Goal: Information Seeking & Learning: Learn about a topic

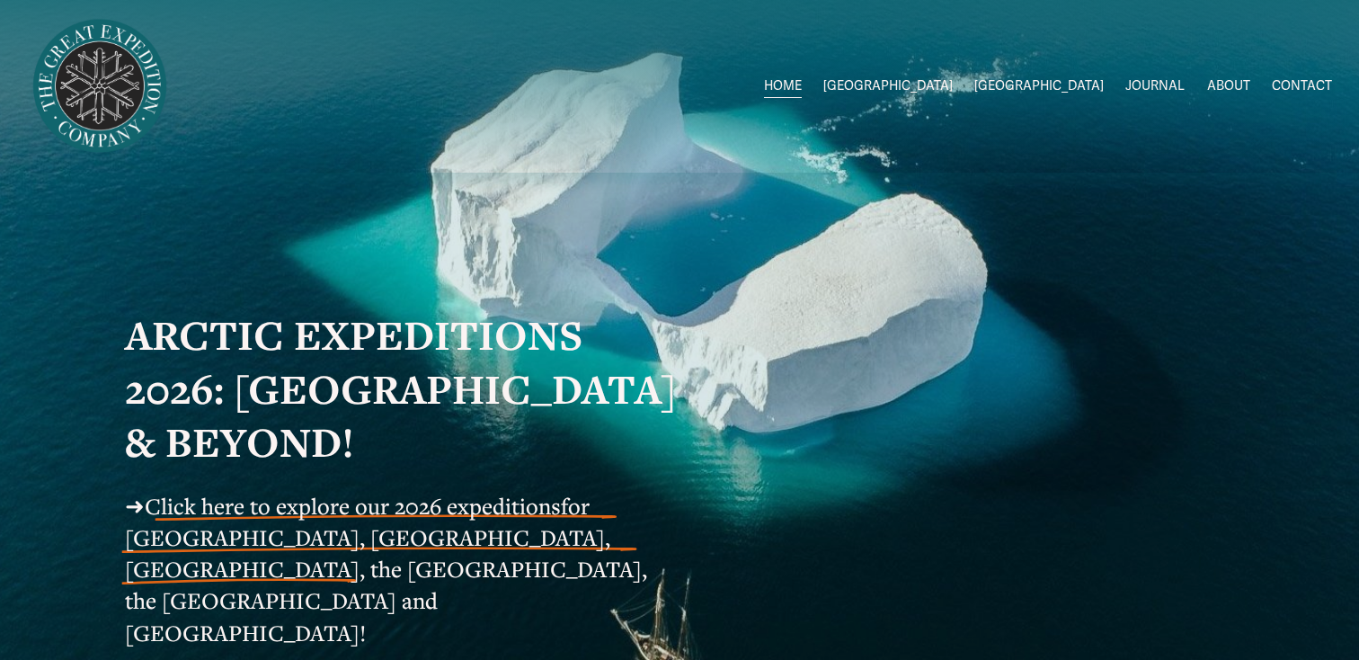
click at [301, 513] on span "Click here to explore our 2026 expeditions" at bounding box center [353, 506] width 416 height 30
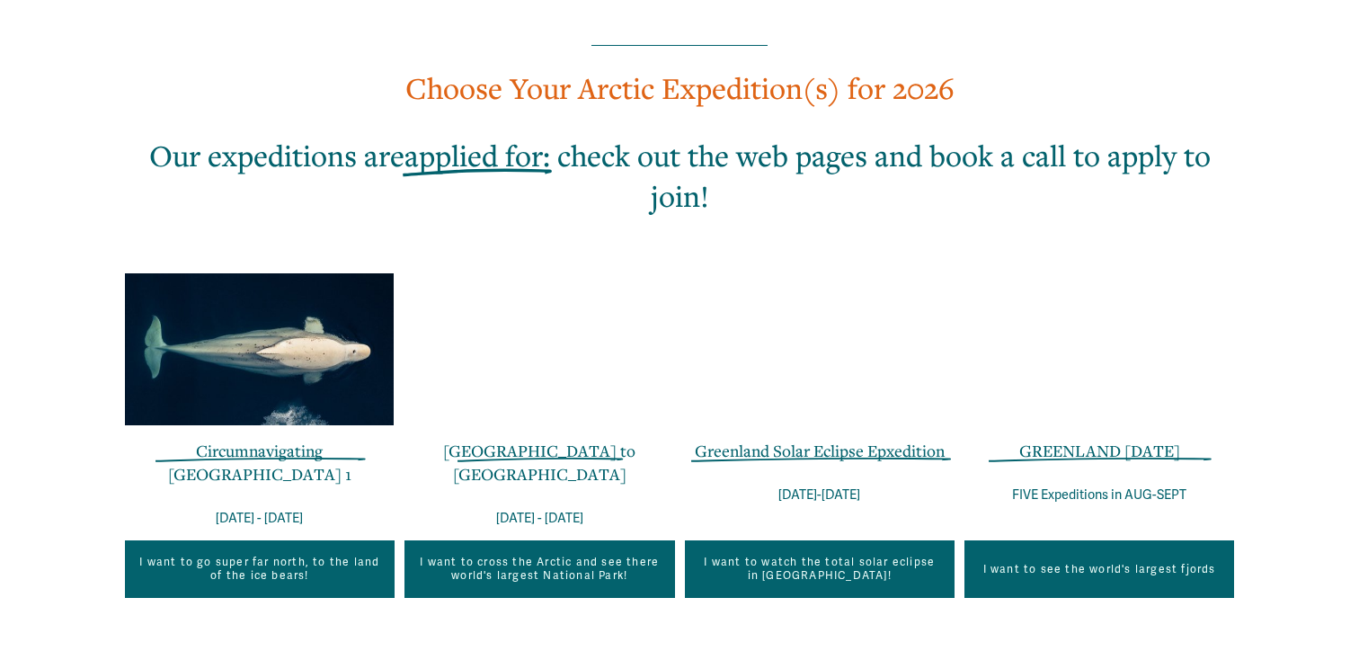
scroll to position [1118, 0]
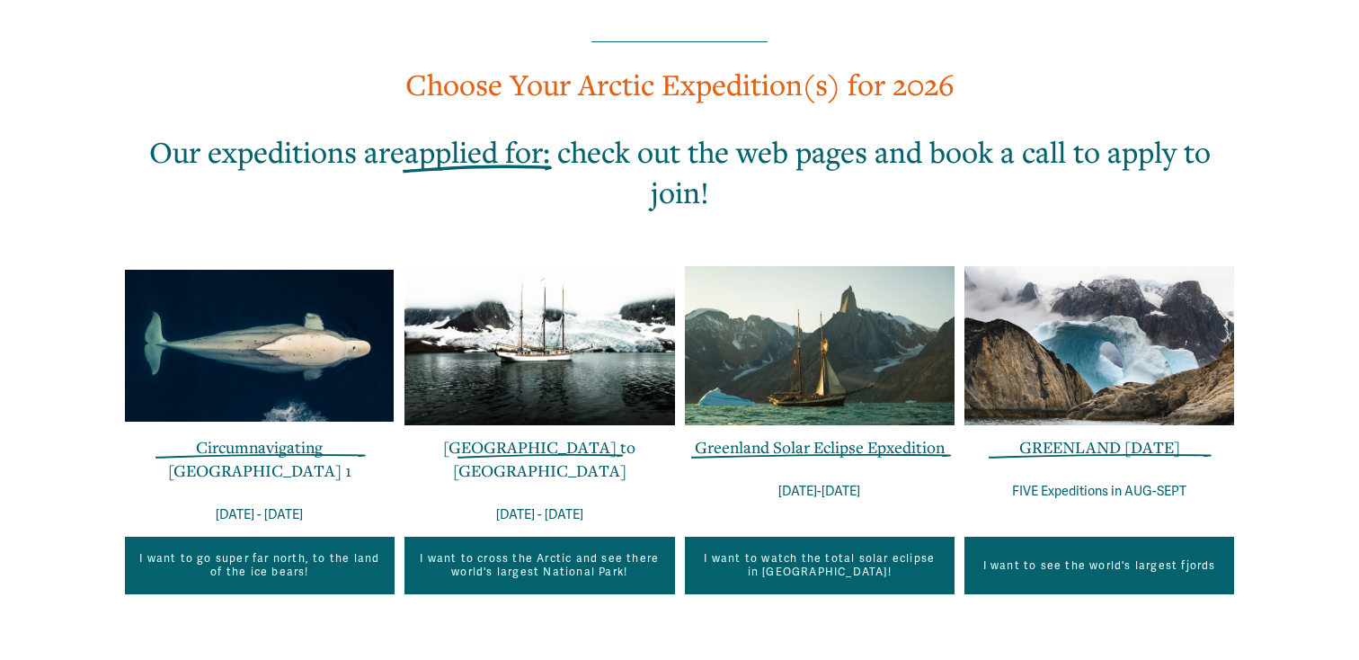
click at [219, 436] on link "Circumnavigating Svalbard 1" at bounding box center [259, 458] width 183 height 45
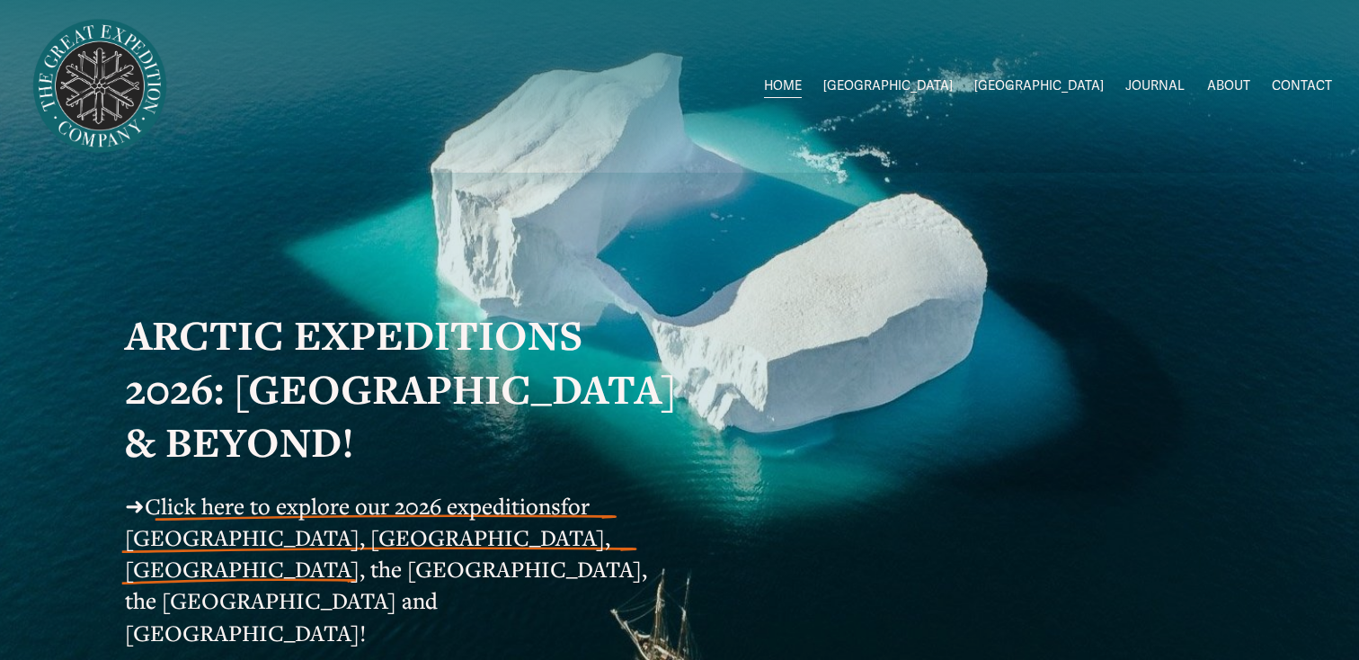
click at [330, 520] on span "Click here to explore our 2026 expeditions" at bounding box center [353, 506] width 416 height 30
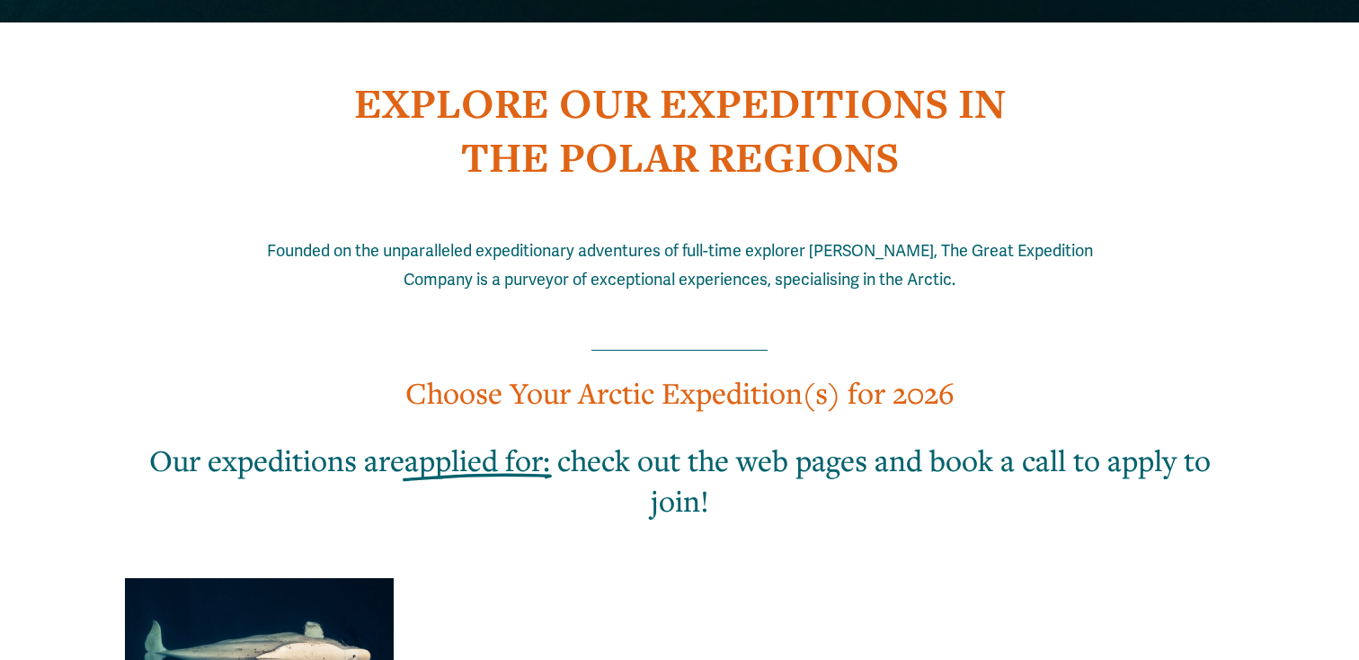
scroll to position [1109, 0]
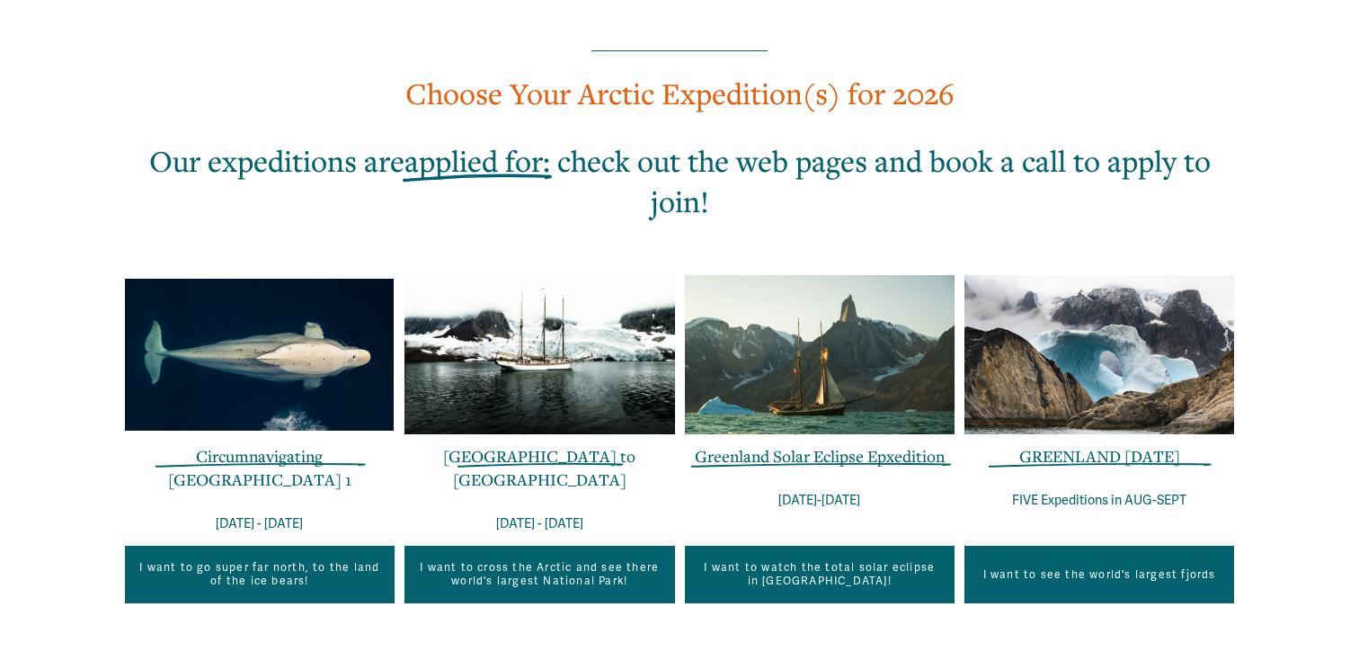
click at [529, 445] on link "[GEOGRAPHIC_DATA] to [GEOGRAPHIC_DATA]" at bounding box center [539, 467] width 192 height 45
click at [1057, 445] on link "GREENLAND [DATE]" at bounding box center [1100, 456] width 161 height 22
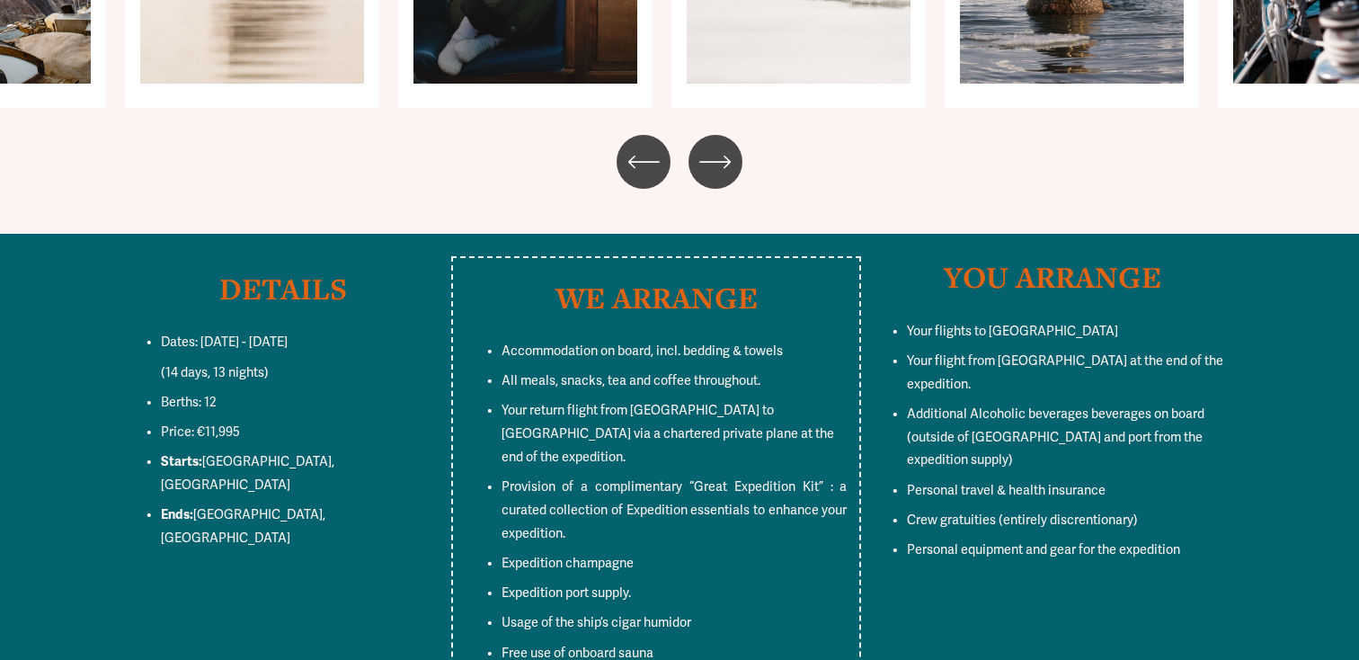
scroll to position [9374, 0]
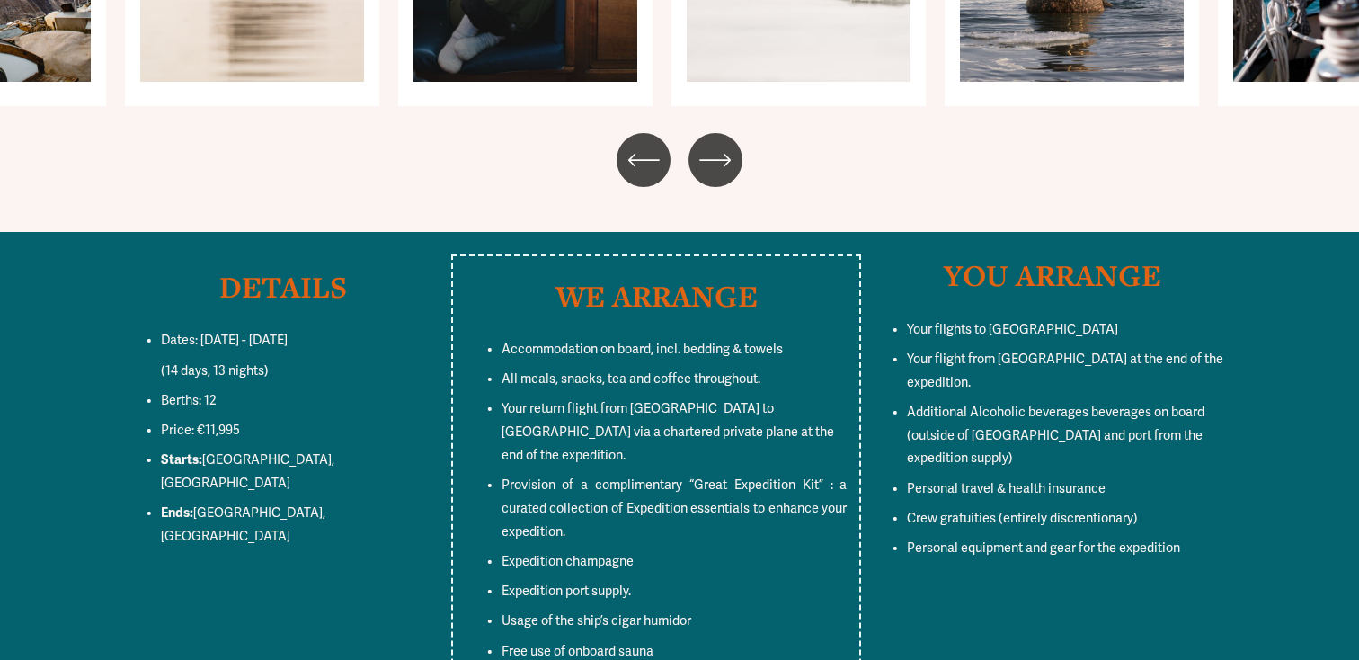
click at [223, 423] on span "Price: €11,995" at bounding box center [200, 430] width 79 height 15
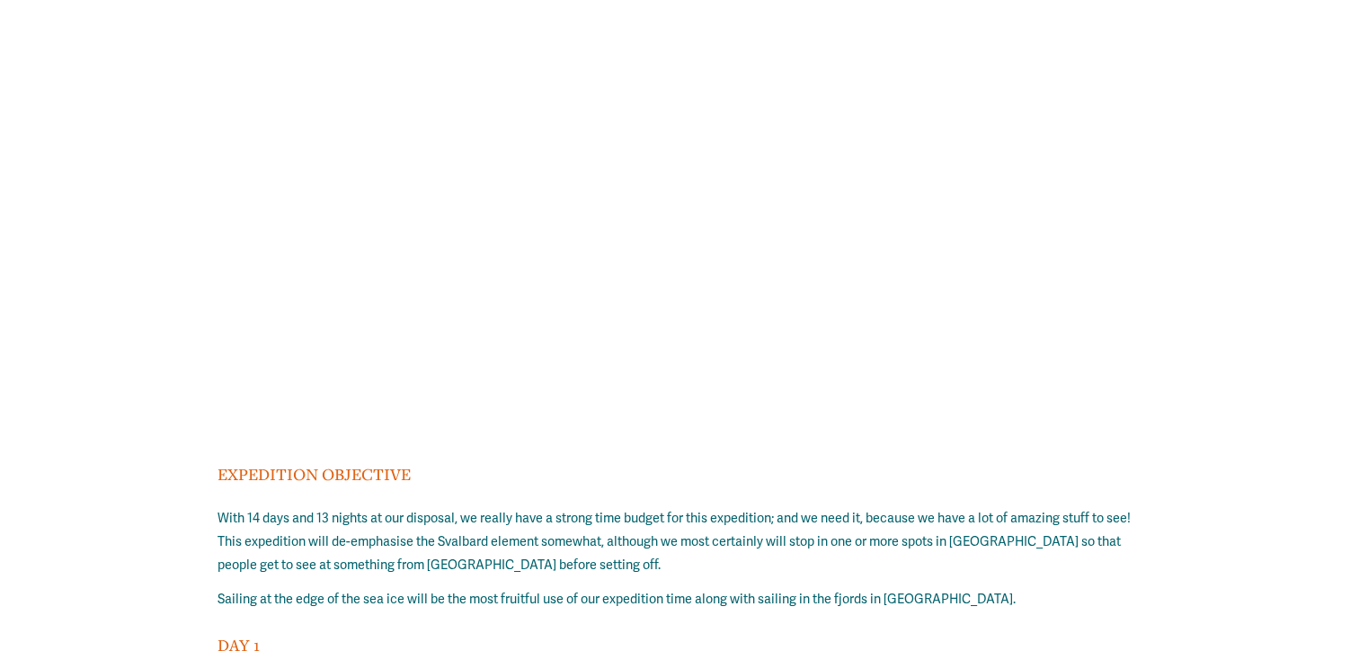
scroll to position [12937, 0]
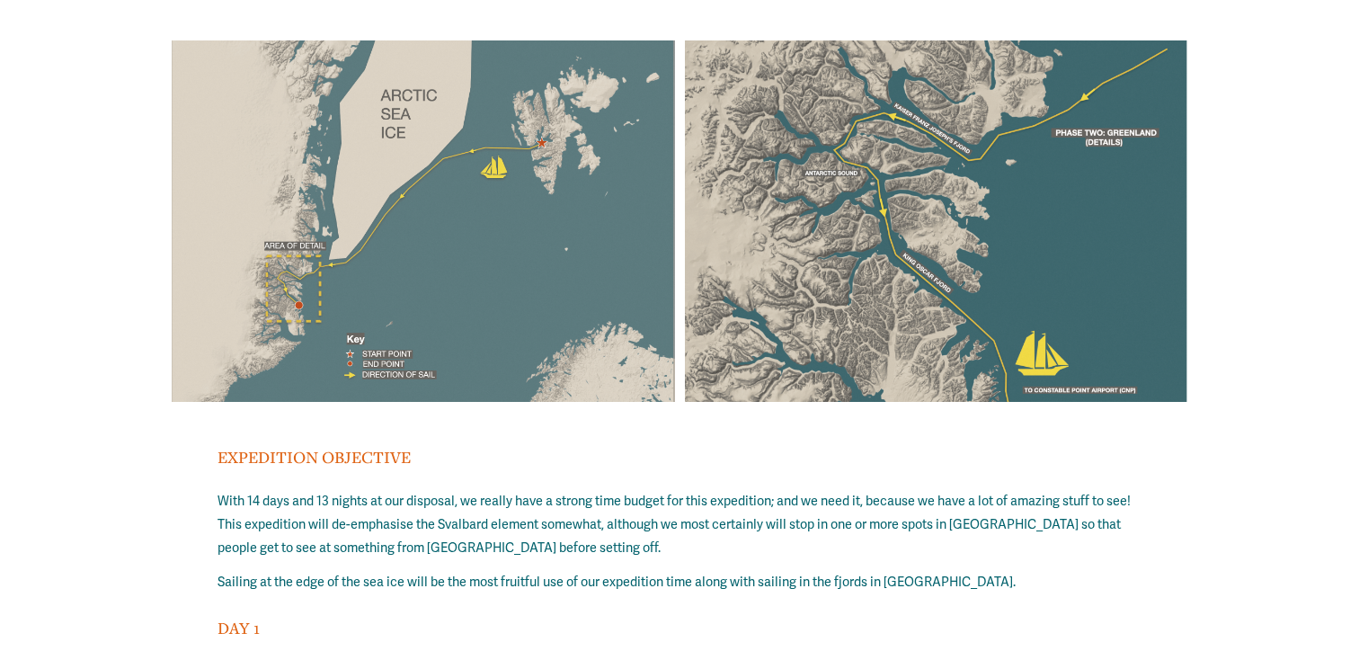
click at [393, 490] on p "With 14 days and 13 nights at our disposal, we really have a strong time budget…" at bounding box center [679, 525] width 923 height 70
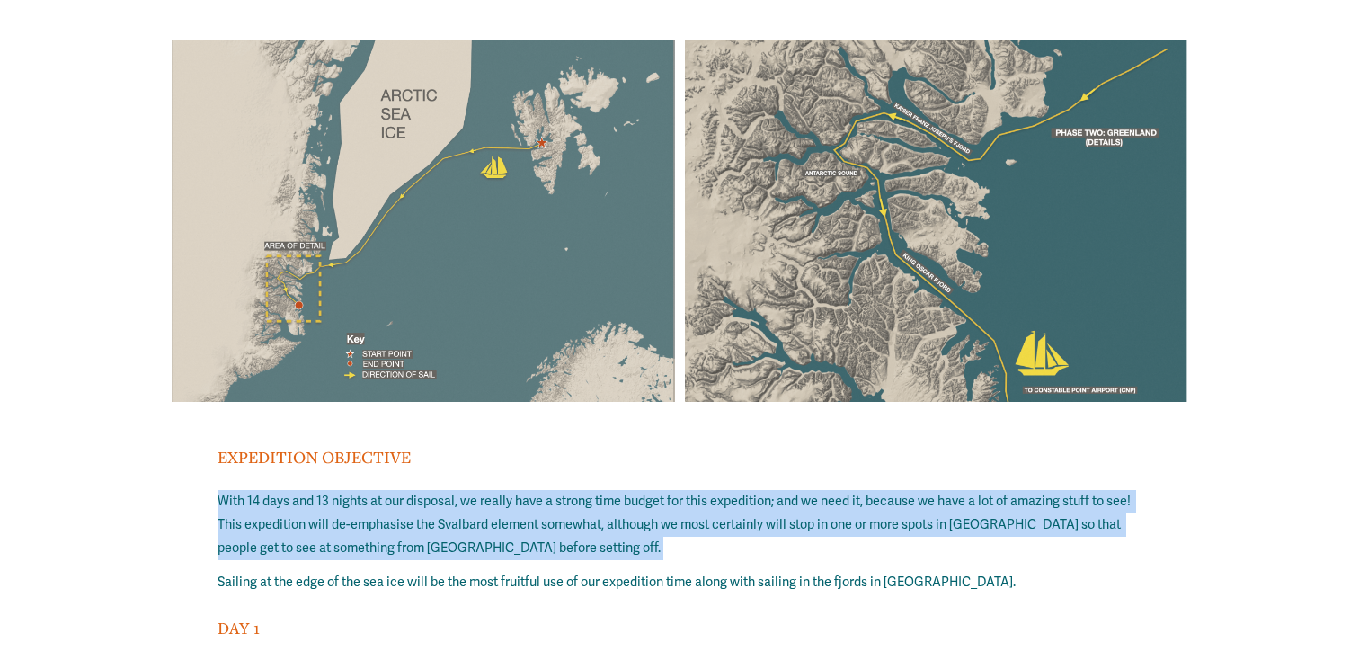
click at [393, 490] on p "With 14 days and 13 nights at our disposal, we really have a strong time budget…" at bounding box center [679, 525] width 923 height 70
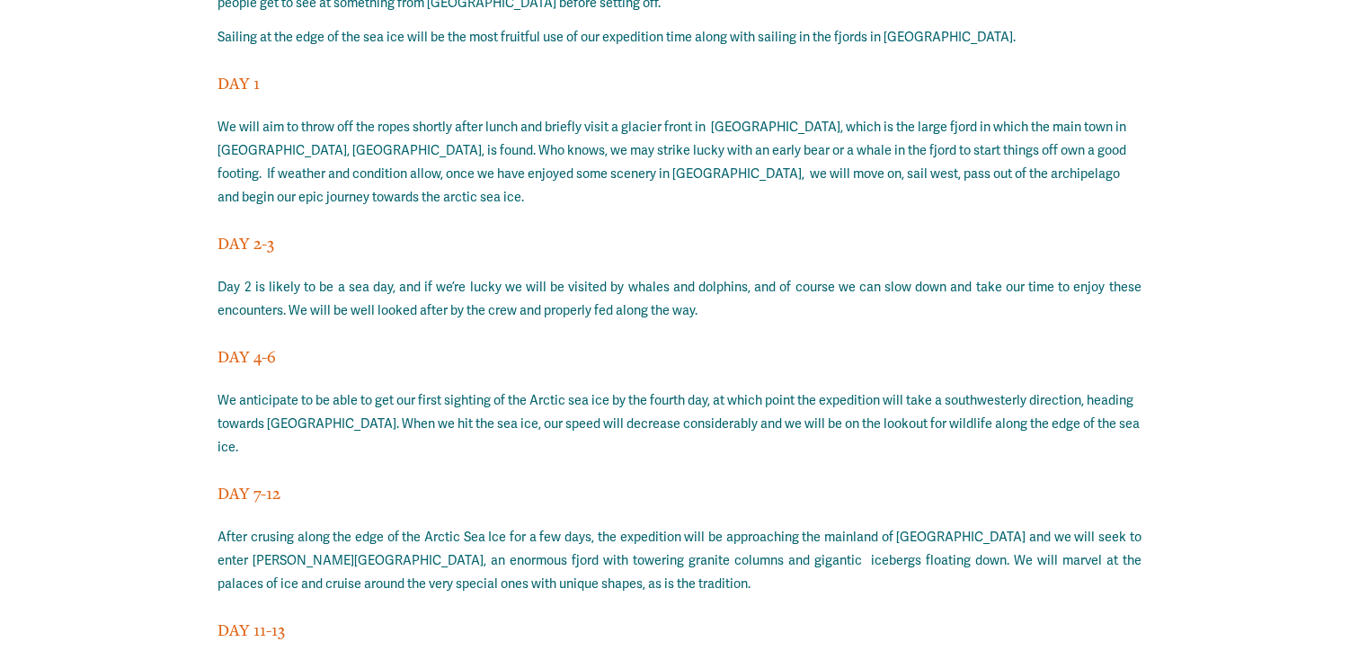
scroll to position [13508, 0]
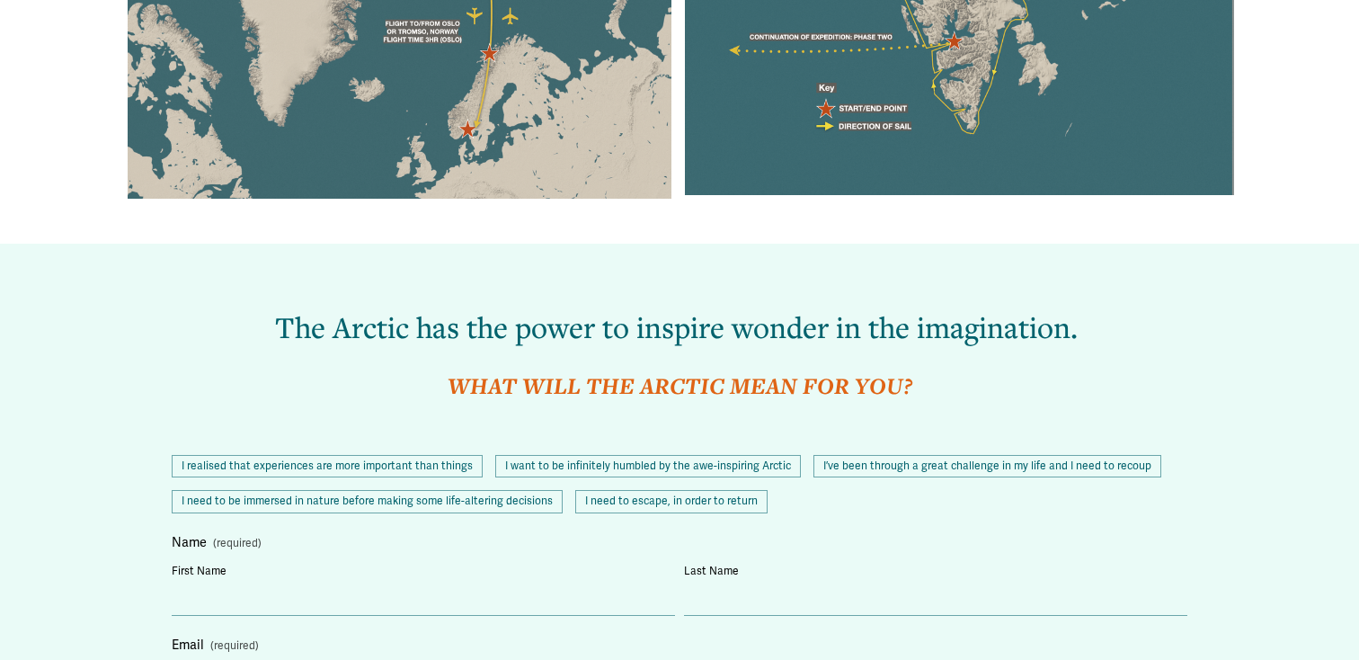
scroll to position [1457, 0]
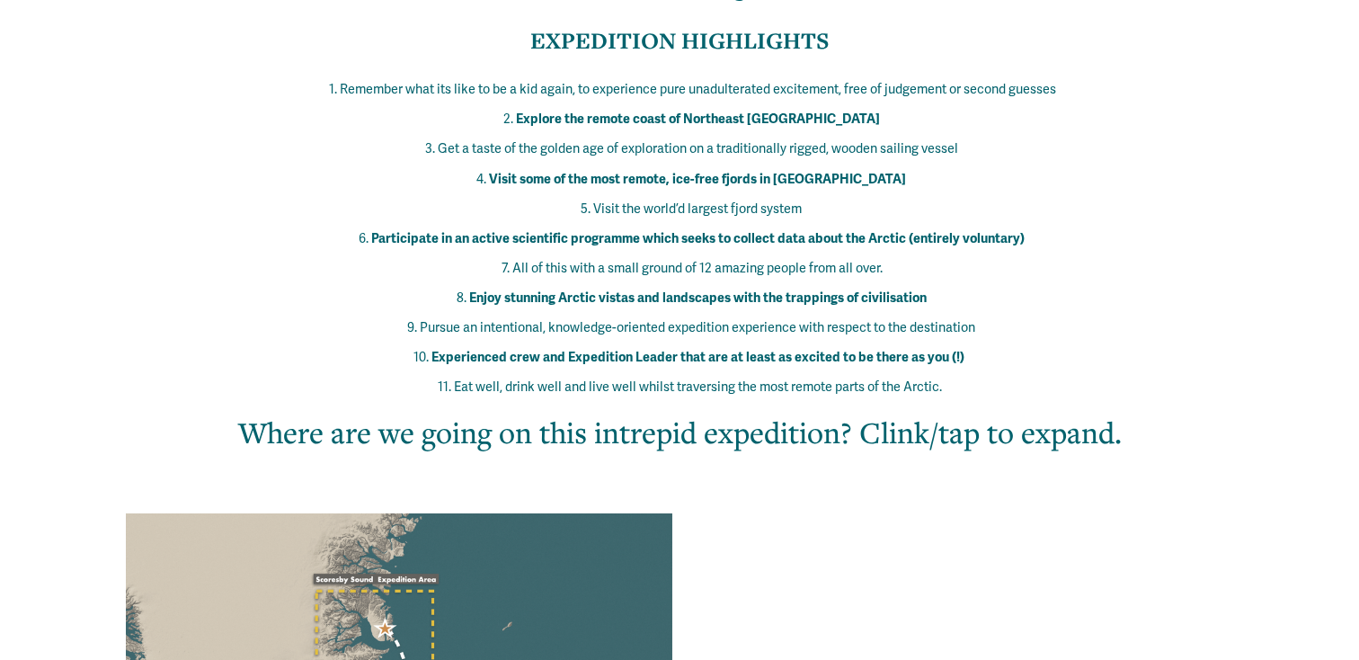
scroll to position [467, 0]
